Goal: Find contact information: Find contact information

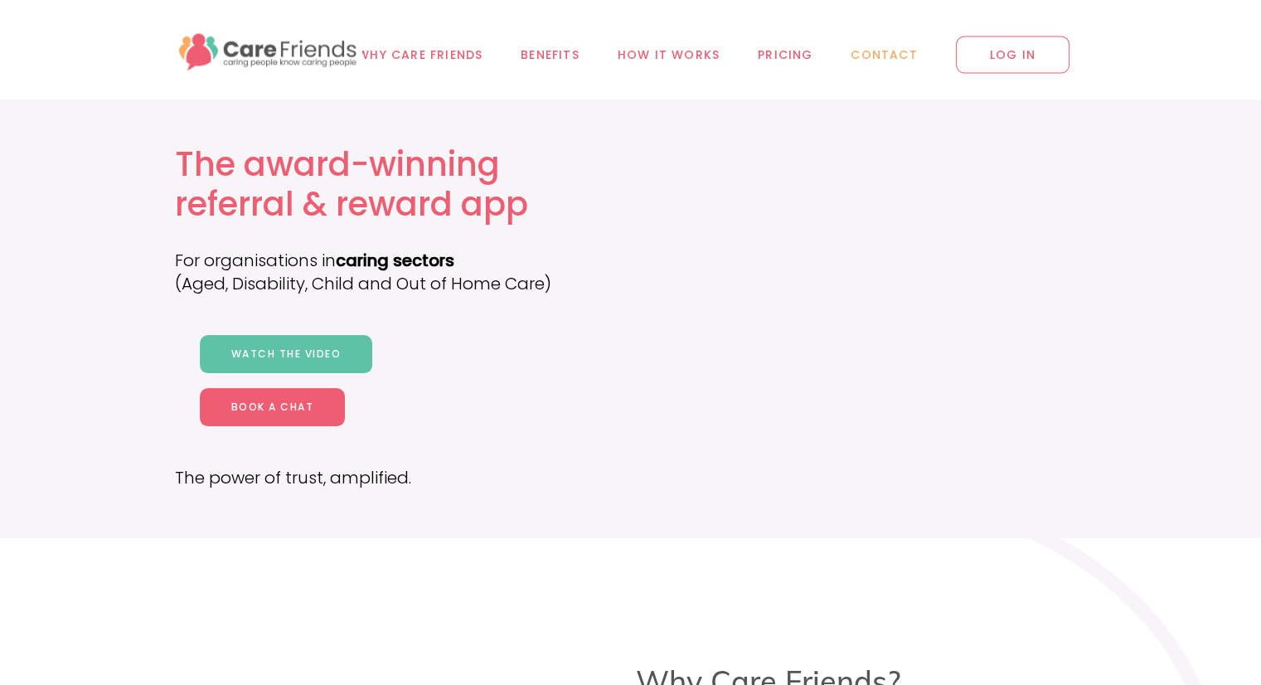
click at [907, 44] on link "Contact" at bounding box center [884, 54] width 104 height 109
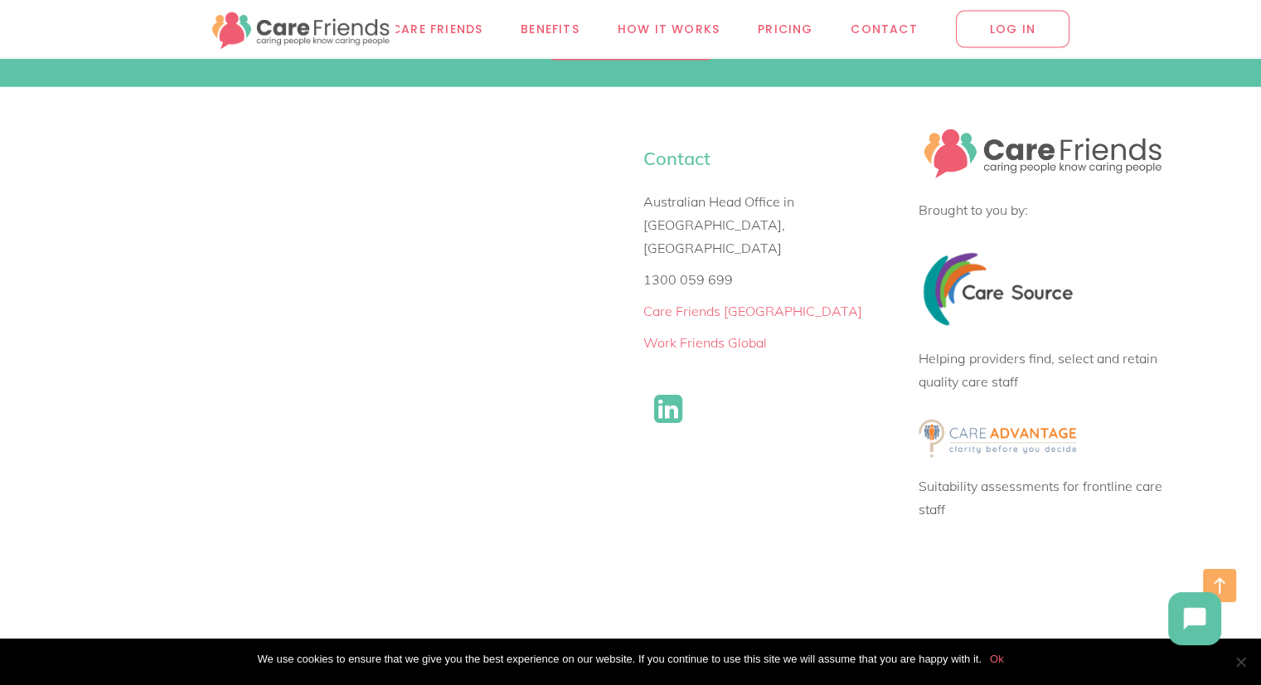
click at [663, 386] on link at bounding box center [668, 409] width 46 height 46
